Goal: Transaction & Acquisition: Purchase product/service

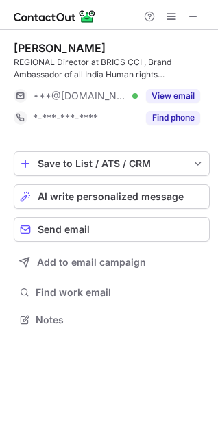
scroll to position [309, 218]
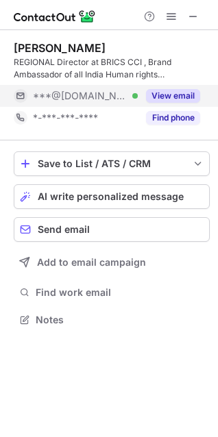
click at [177, 88] on div "View email" at bounding box center [169, 96] width 62 height 22
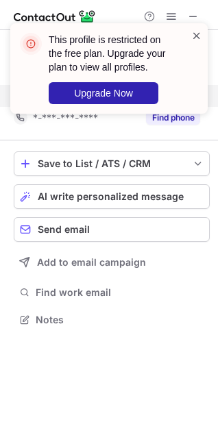
click at [196, 30] on span at bounding box center [196, 36] width 11 height 14
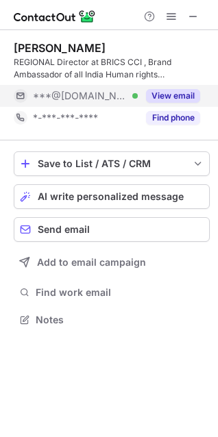
click at [183, 100] on button "View email" at bounding box center [173, 96] width 54 height 14
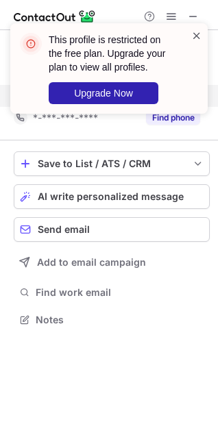
click at [196, 36] on span at bounding box center [196, 36] width 11 height 14
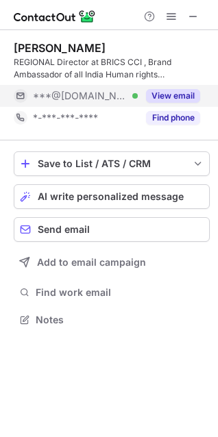
click at [194, 16] on div "This profile is restricted on the free plan. Upgrade your plan to view all prof…" at bounding box center [108, 74] width 219 height 129
click at [192, 16] on span at bounding box center [193, 16] width 11 height 11
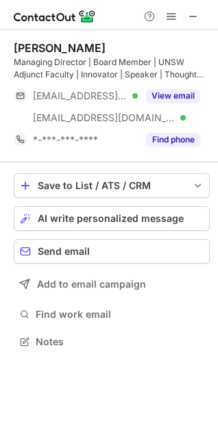
scroll to position [331, 218]
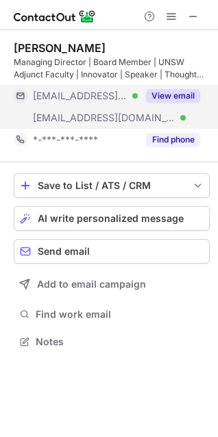
click at [184, 97] on button "View email" at bounding box center [173, 96] width 54 height 14
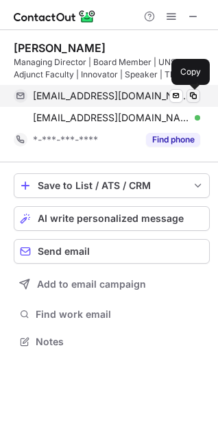
click at [191, 97] on span at bounding box center [193, 95] width 11 height 11
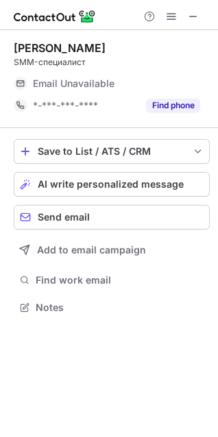
scroll to position [6, 6]
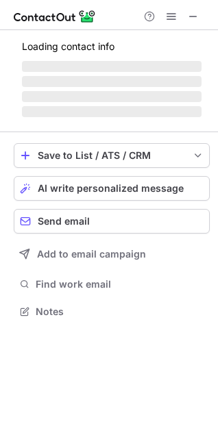
scroll to position [353, 218]
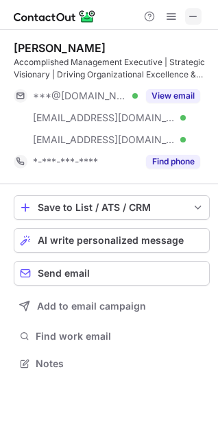
click at [196, 18] on span at bounding box center [193, 16] width 11 height 11
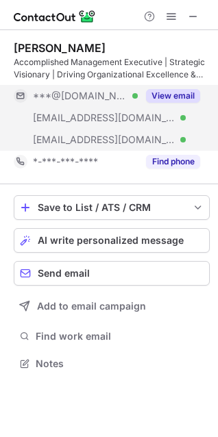
click at [175, 88] on div "View email" at bounding box center [169, 96] width 62 height 22
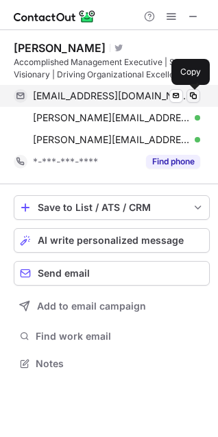
click at [194, 96] on span at bounding box center [193, 95] width 11 height 11
